Goal: Find specific page/section

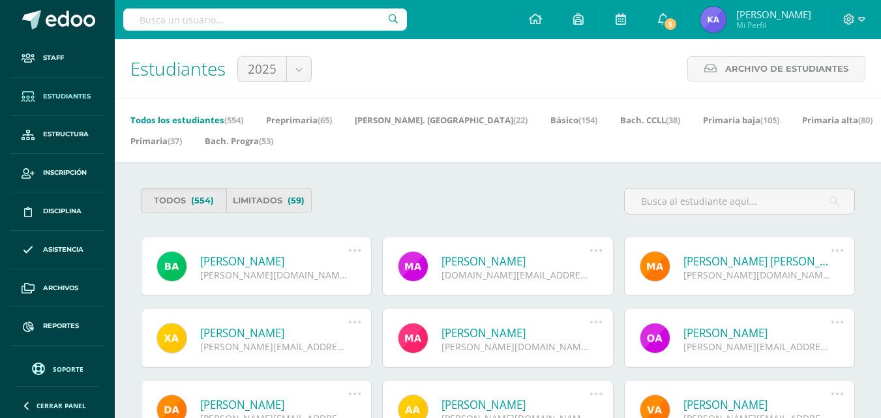
click at [212, 19] on input "text" at bounding box center [265, 19] width 284 height 22
type input "miguel alvarad"
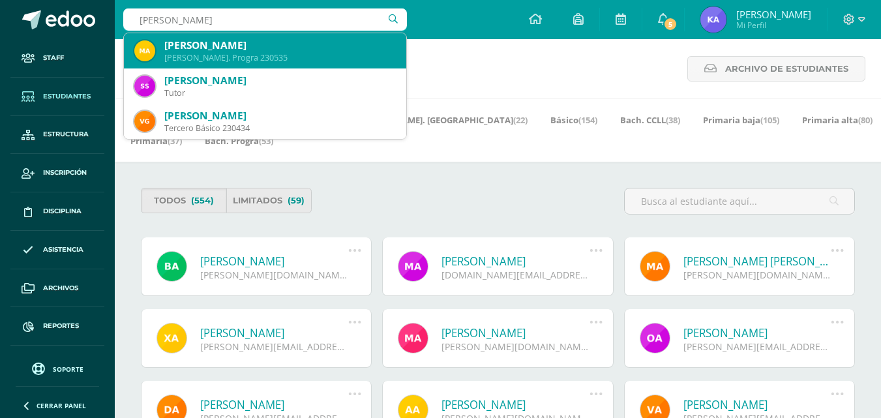
click at [251, 55] on div "Quinto Bach. Progra 230535" at bounding box center [280, 57] width 232 height 11
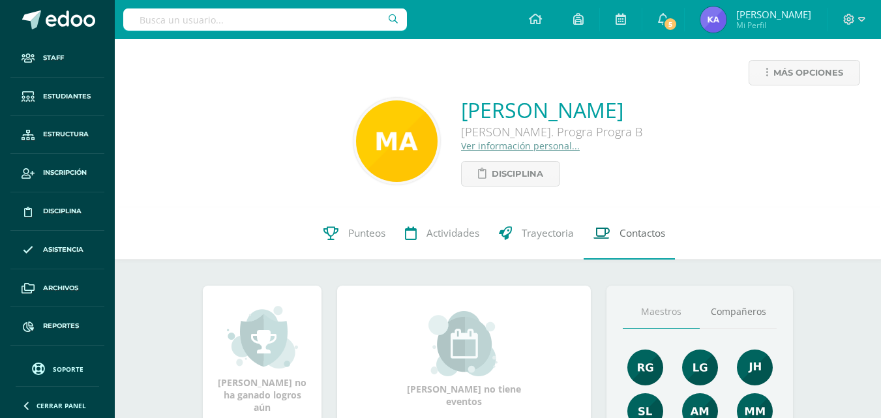
click at [624, 234] on span "Contactos" at bounding box center [643, 233] width 46 height 14
